Goal: Navigation & Orientation: Go to known website

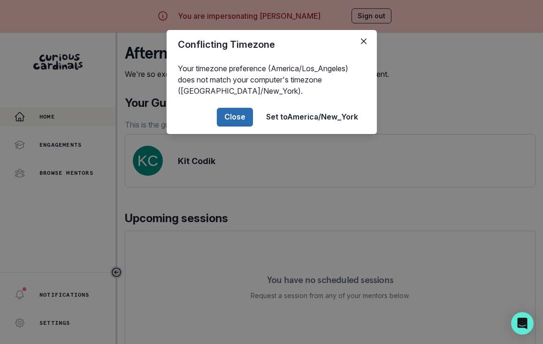
click at [244, 119] on button "Close" at bounding box center [235, 117] width 36 height 19
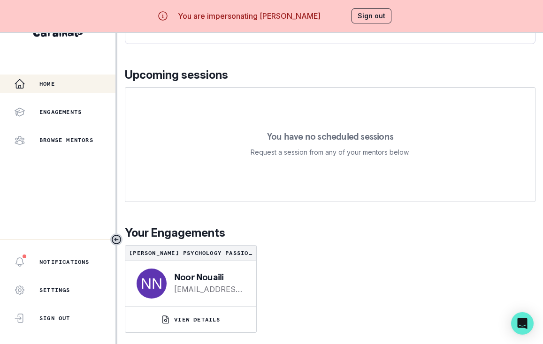
scroll to position [33, 0]
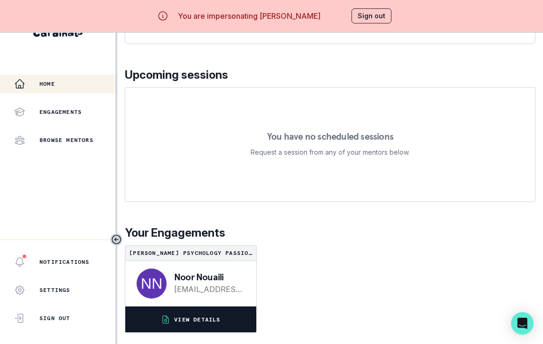
click at [178, 315] on button "VIEW DETAILS" at bounding box center [190, 320] width 131 height 26
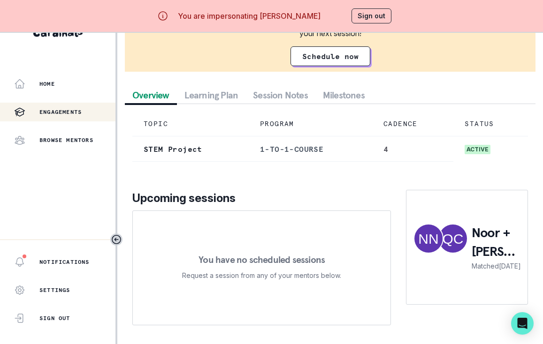
scroll to position [104, 0]
click at [382, 14] on button "Sign out" at bounding box center [372, 15] width 40 height 15
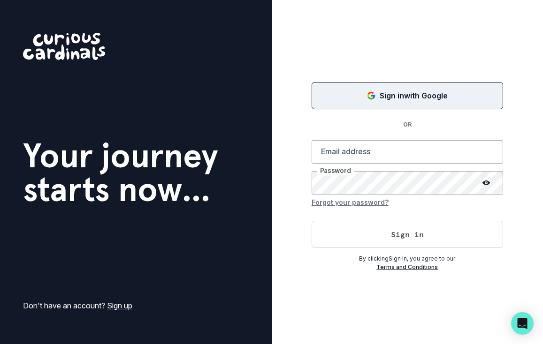
click at [353, 98] on div "Sign in with Google" at bounding box center [407, 95] width 168 height 11
click at [401, 99] on p "Sign in with Google" at bounding box center [414, 95] width 68 height 11
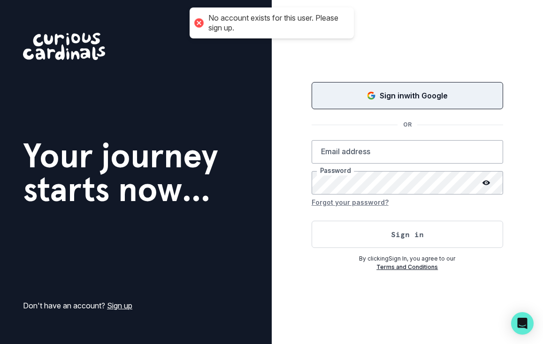
click at [390, 97] on p "Sign in with Google" at bounding box center [414, 95] width 68 height 11
